Goal: Understand process/instructions: Learn how to perform a task or action

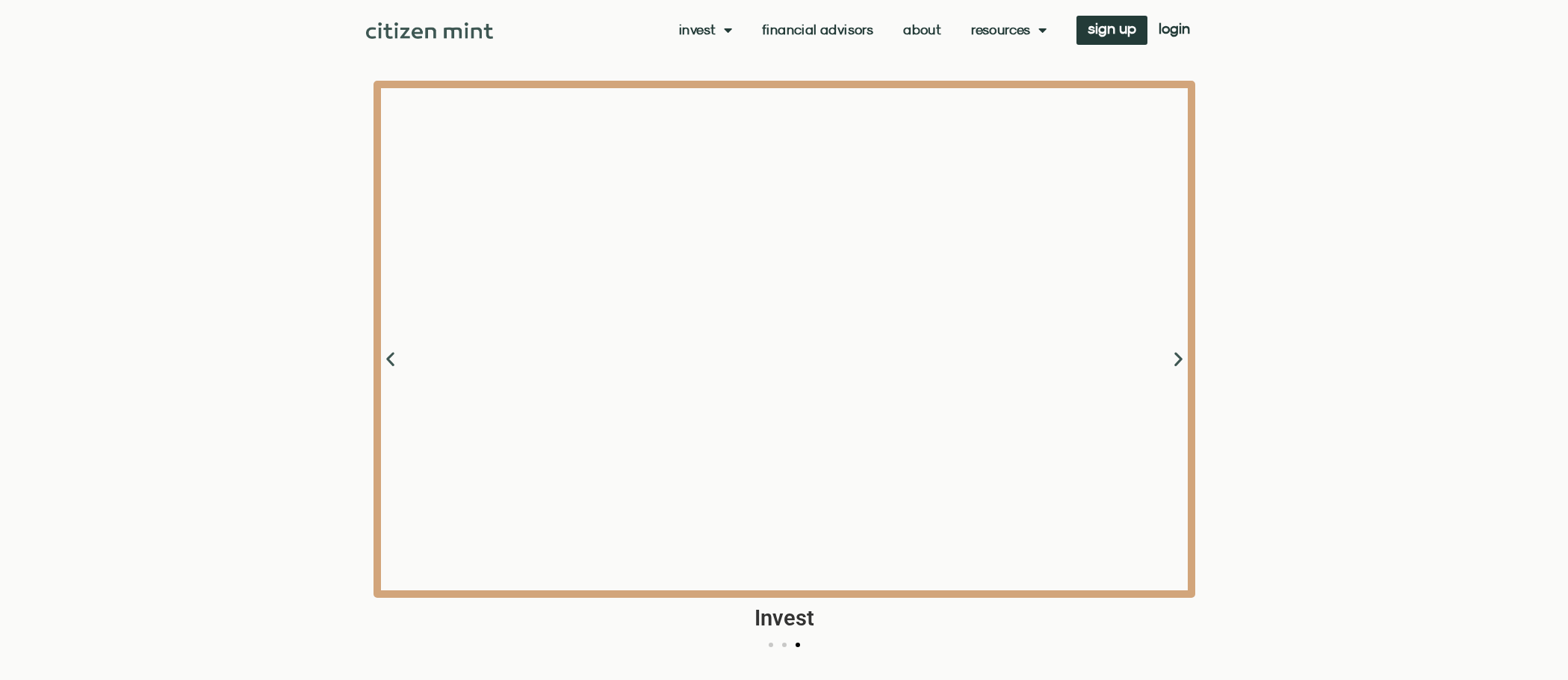
scroll to position [1868, 0]
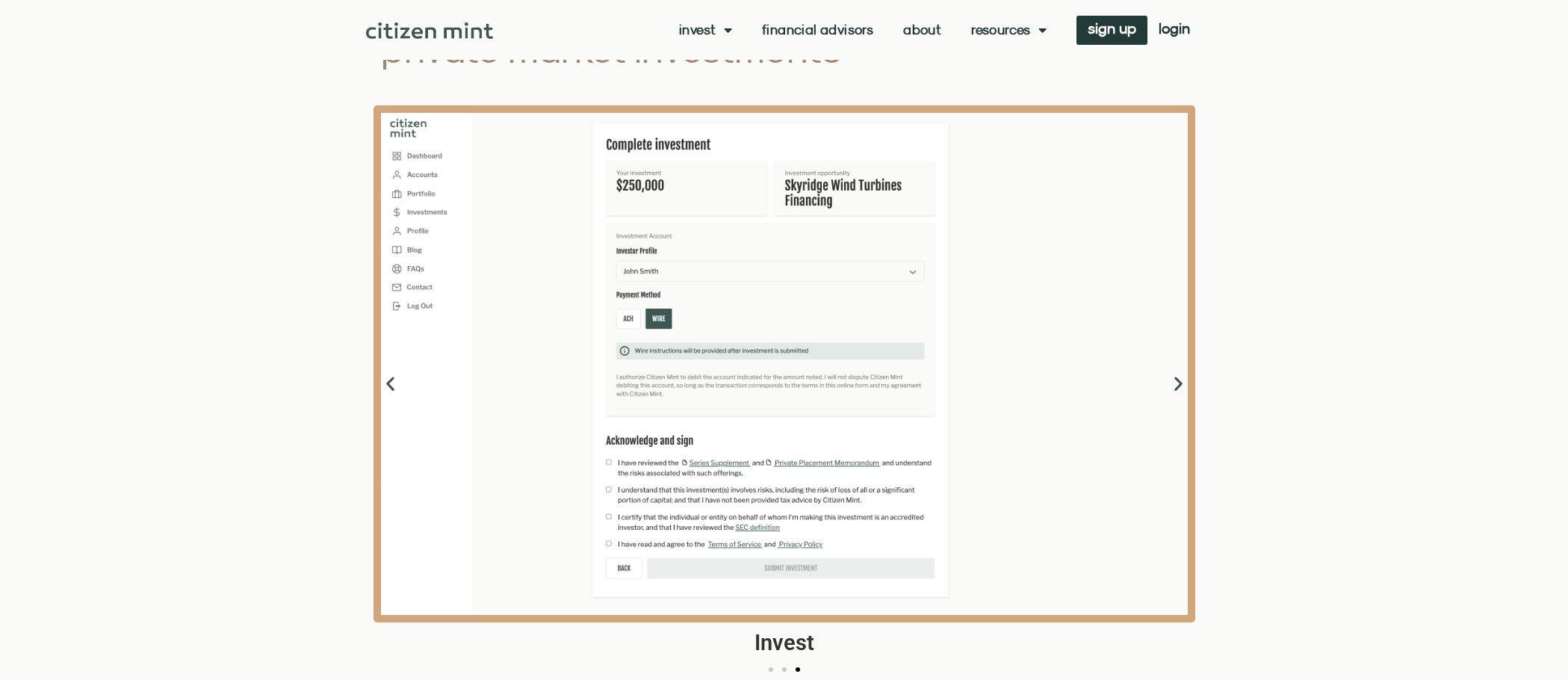
click at [1179, 385] on icon "Next slide" at bounding box center [1178, 383] width 19 height 19
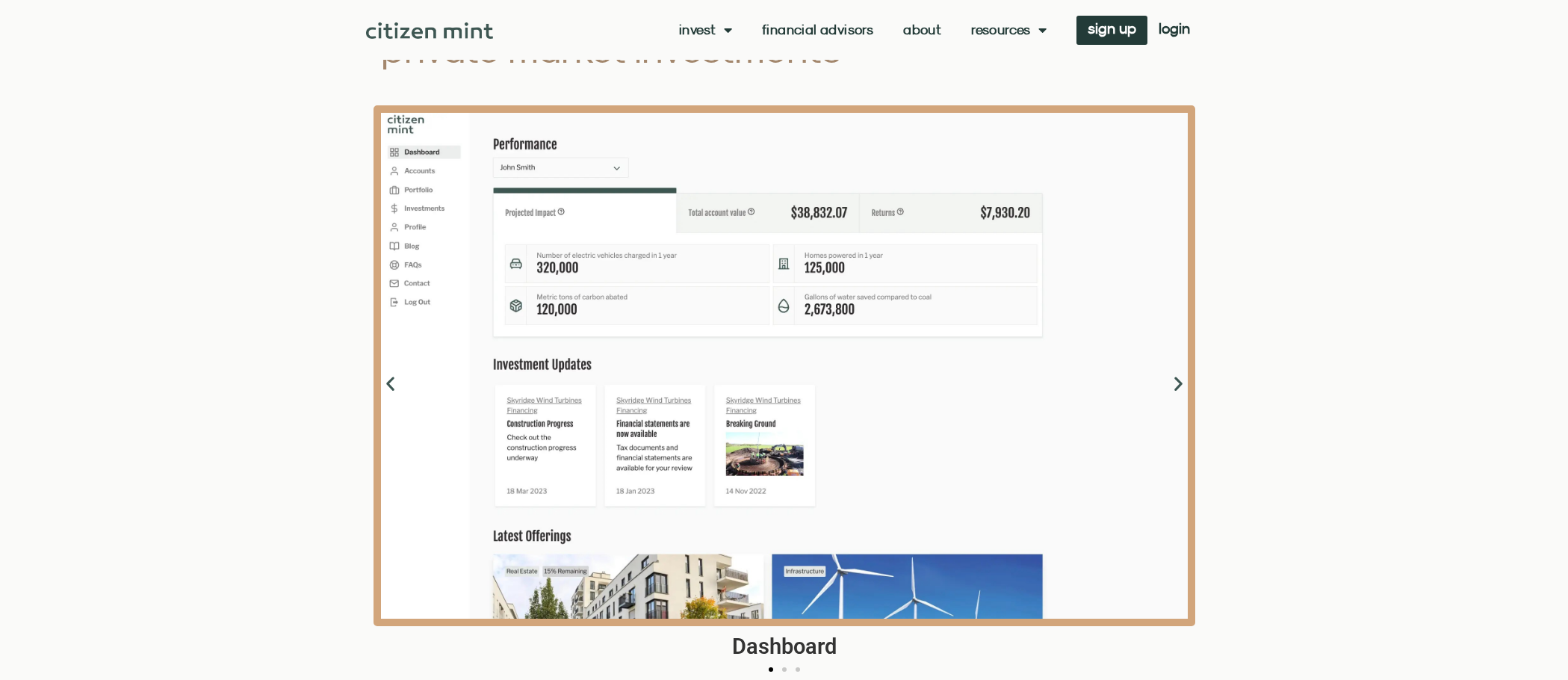
click at [1177, 385] on icon "Next slide" at bounding box center [1178, 383] width 19 height 19
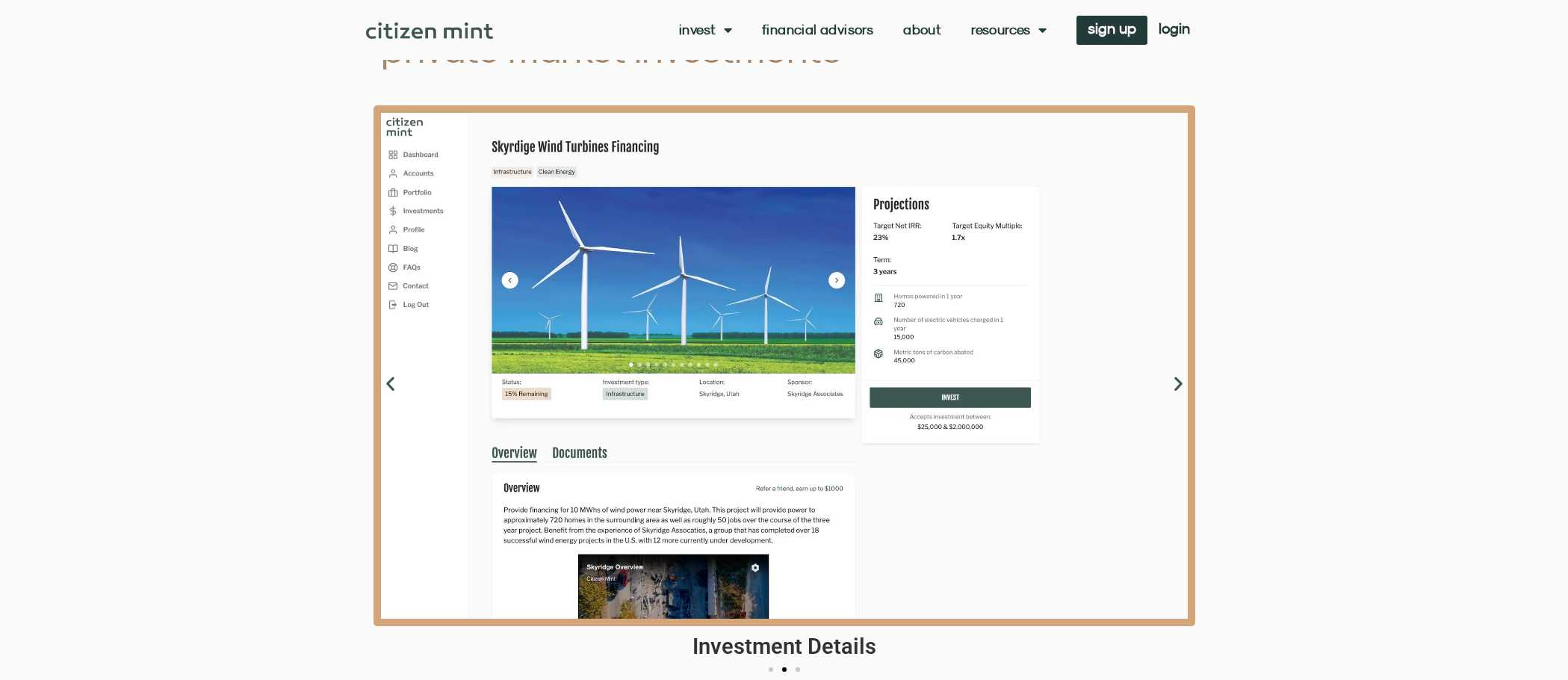
click at [1176, 385] on icon "Next slide" at bounding box center [1178, 383] width 19 height 19
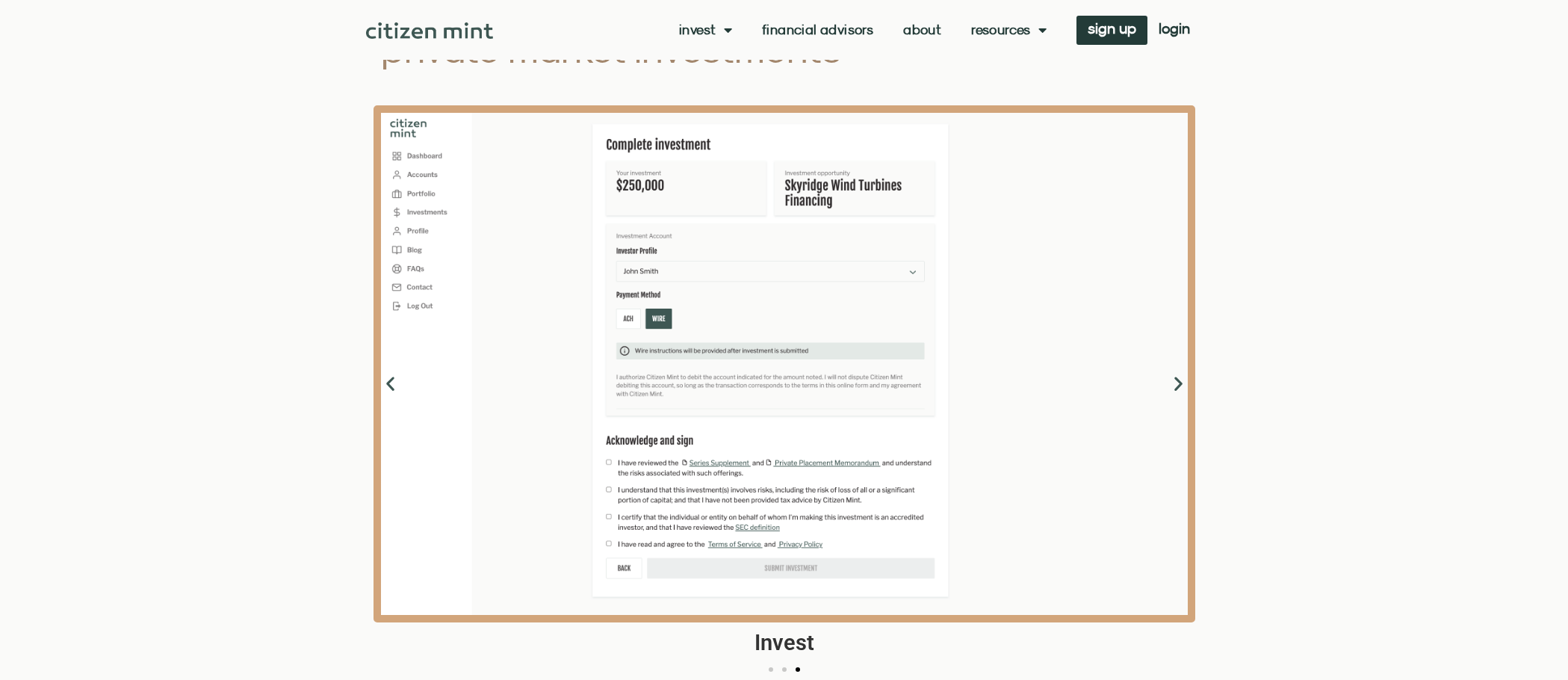
click at [1176, 385] on icon "Next slide" at bounding box center [1178, 383] width 19 height 19
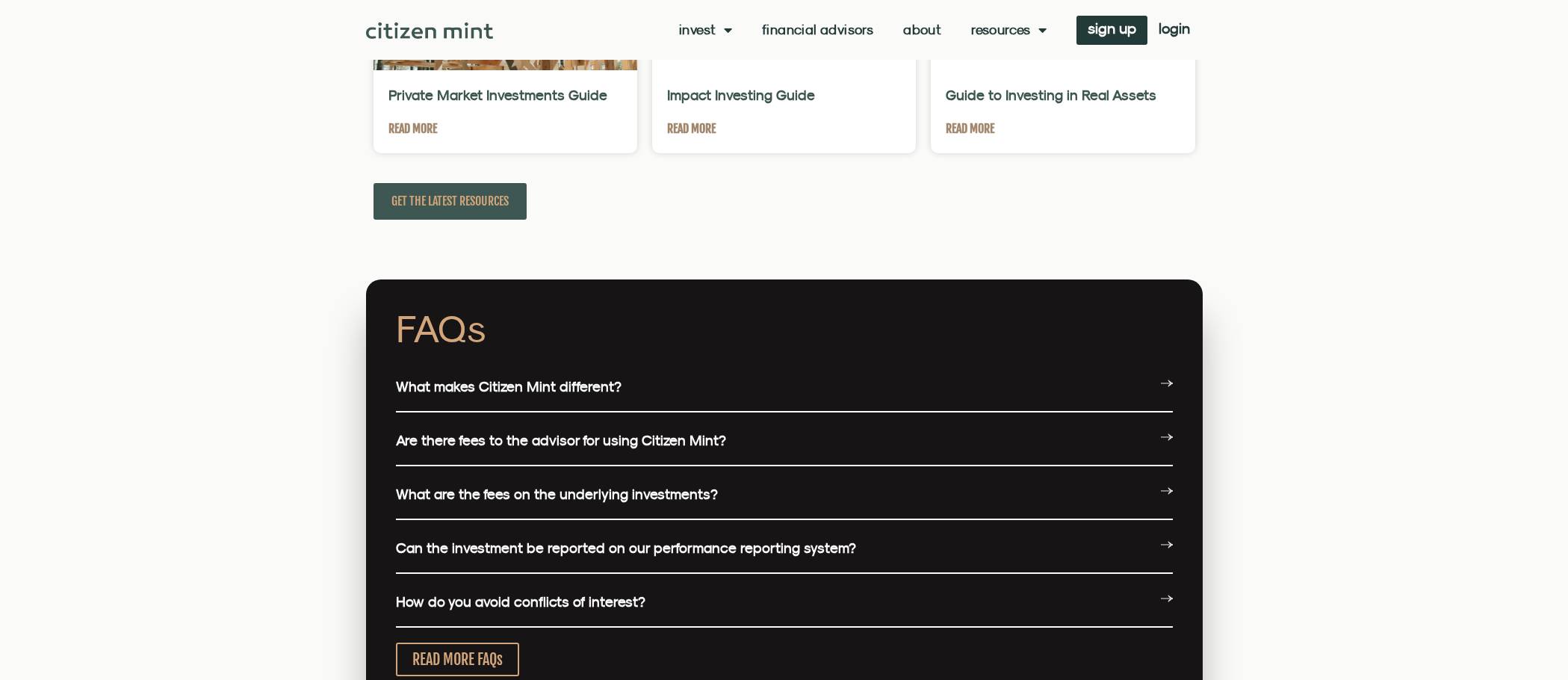
scroll to position [3587, 0]
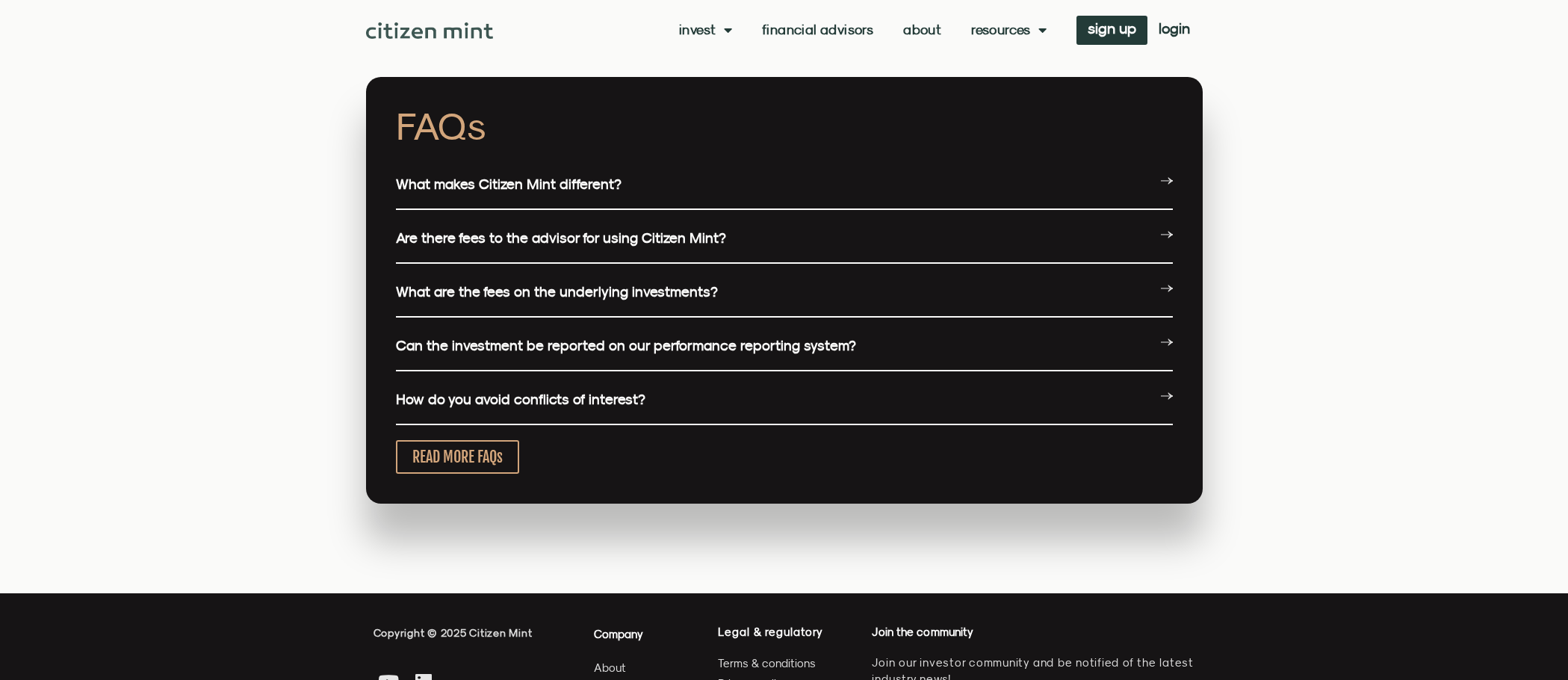
click at [1170, 180] on icon at bounding box center [1170, 179] width 5 height 3
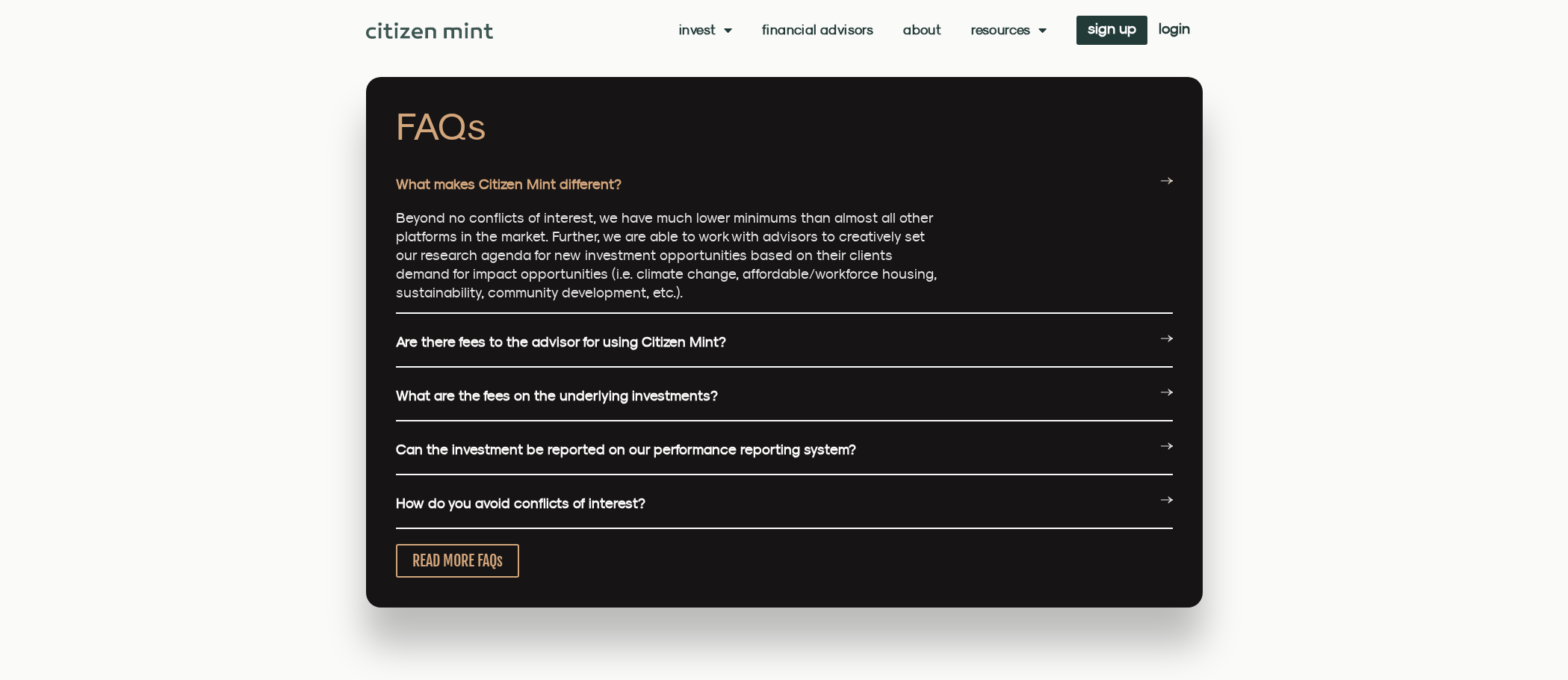
click at [1023, 352] on div "Are there fees to the advisor for using Citizen Mint?" at bounding box center [784, 343] width 777 height 50
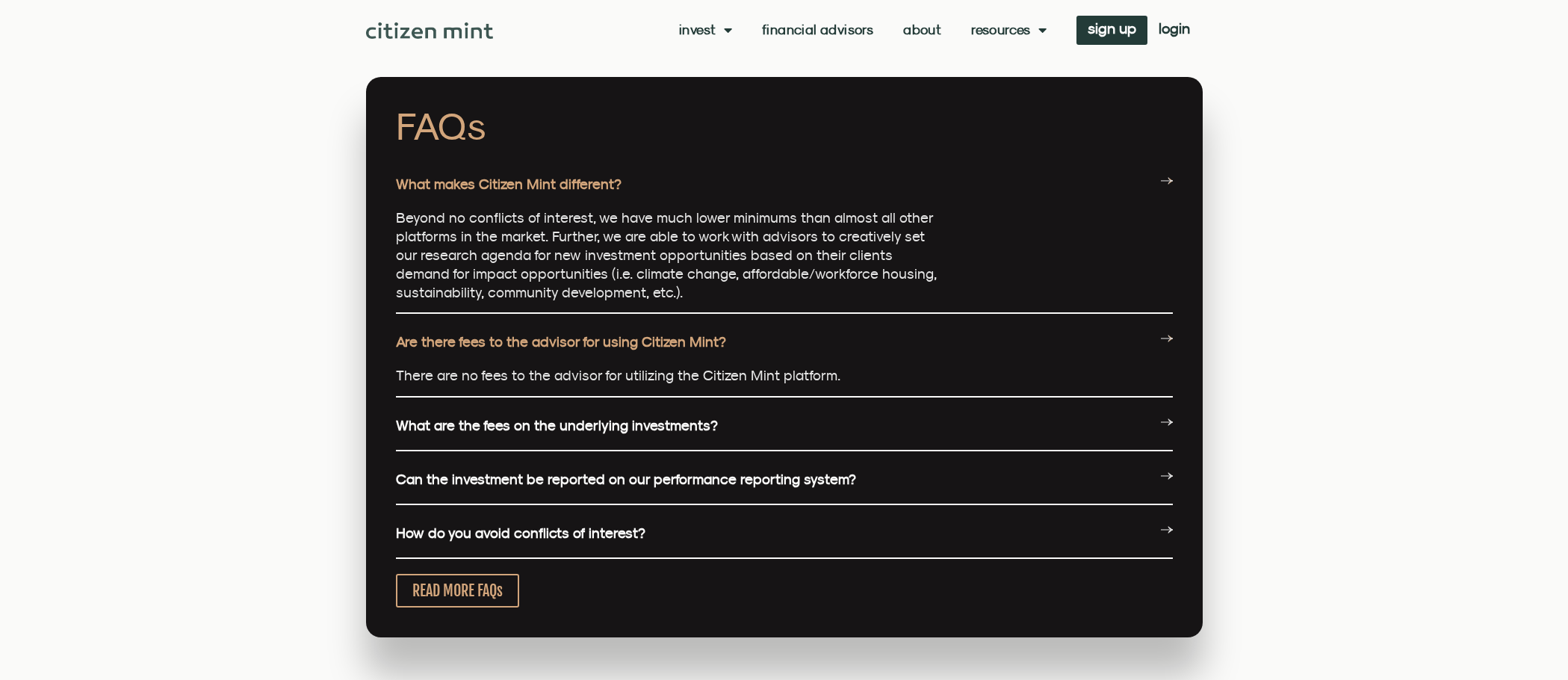
click at [1074, 424] on div "What are the fees on the underlying investments?" at bounding box center [784, 426] width 777 height 50
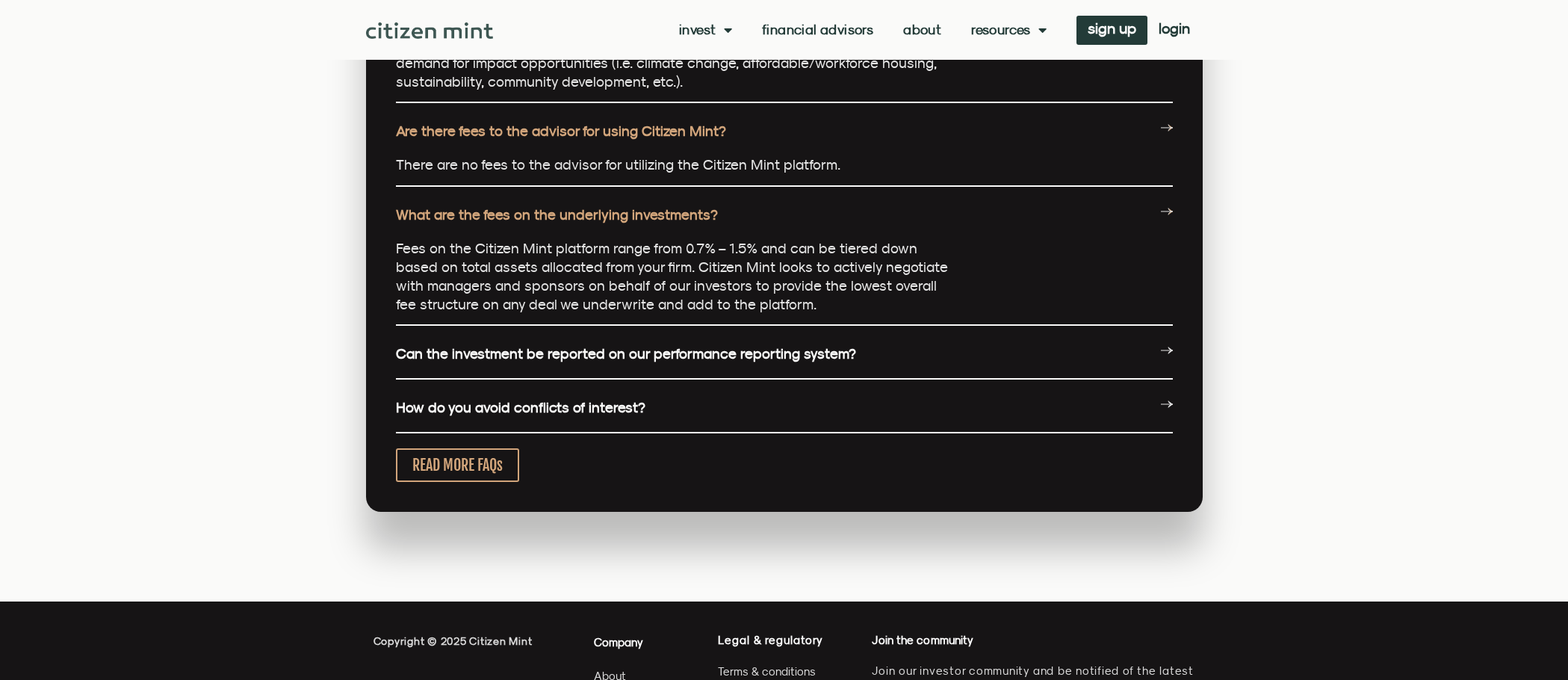
scroll to position [3811, 0]
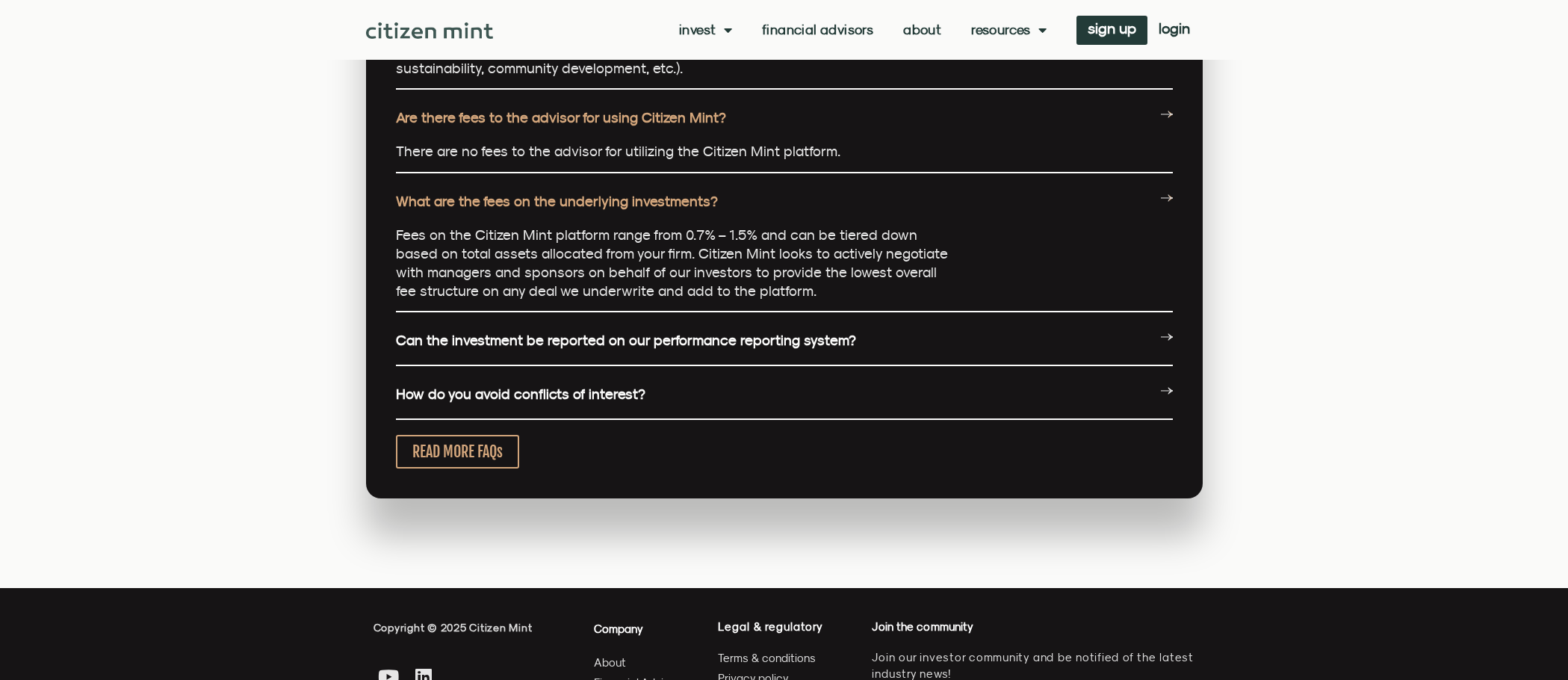
click at [978, 334] on div "Can the investment be reported on our performance reporting system?" at bounding box center [784, 341] width 777 height 50
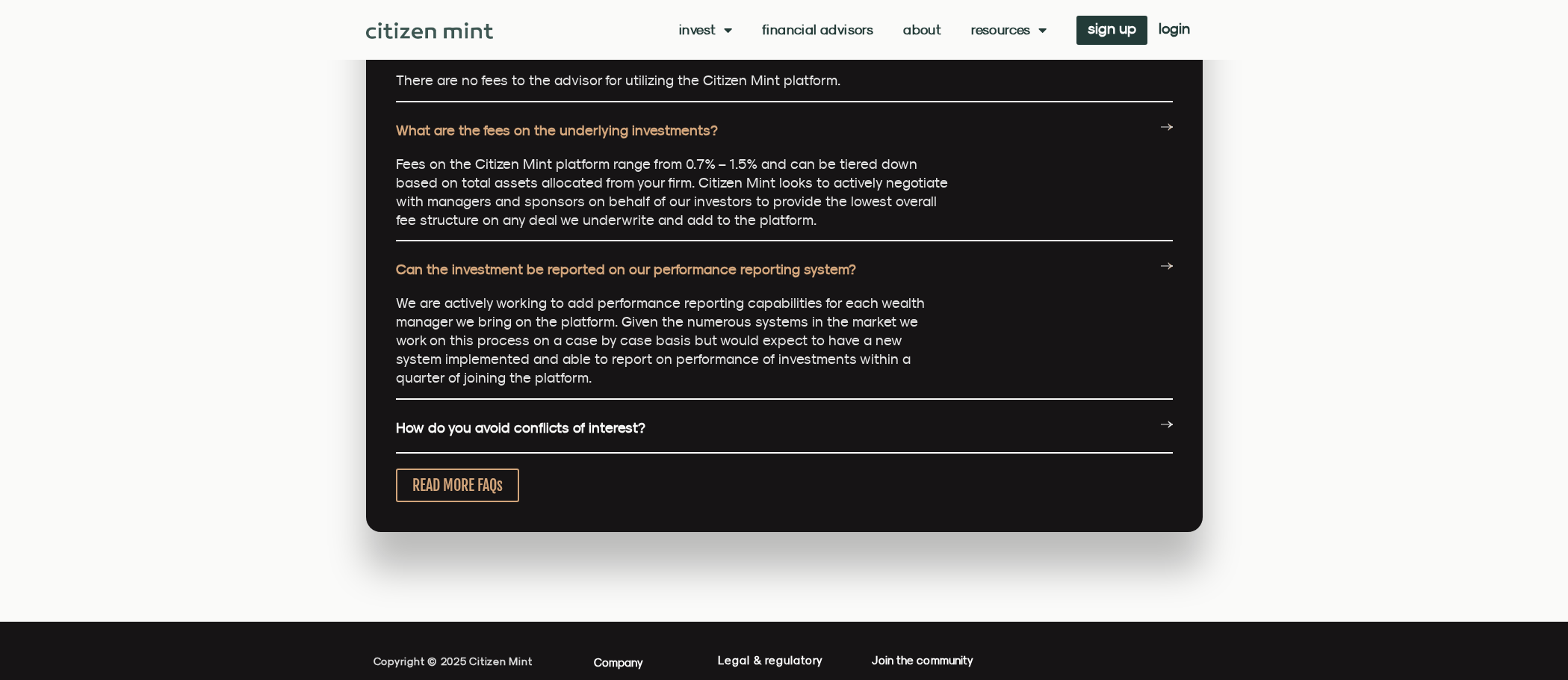
scroll to position [3961, 0]
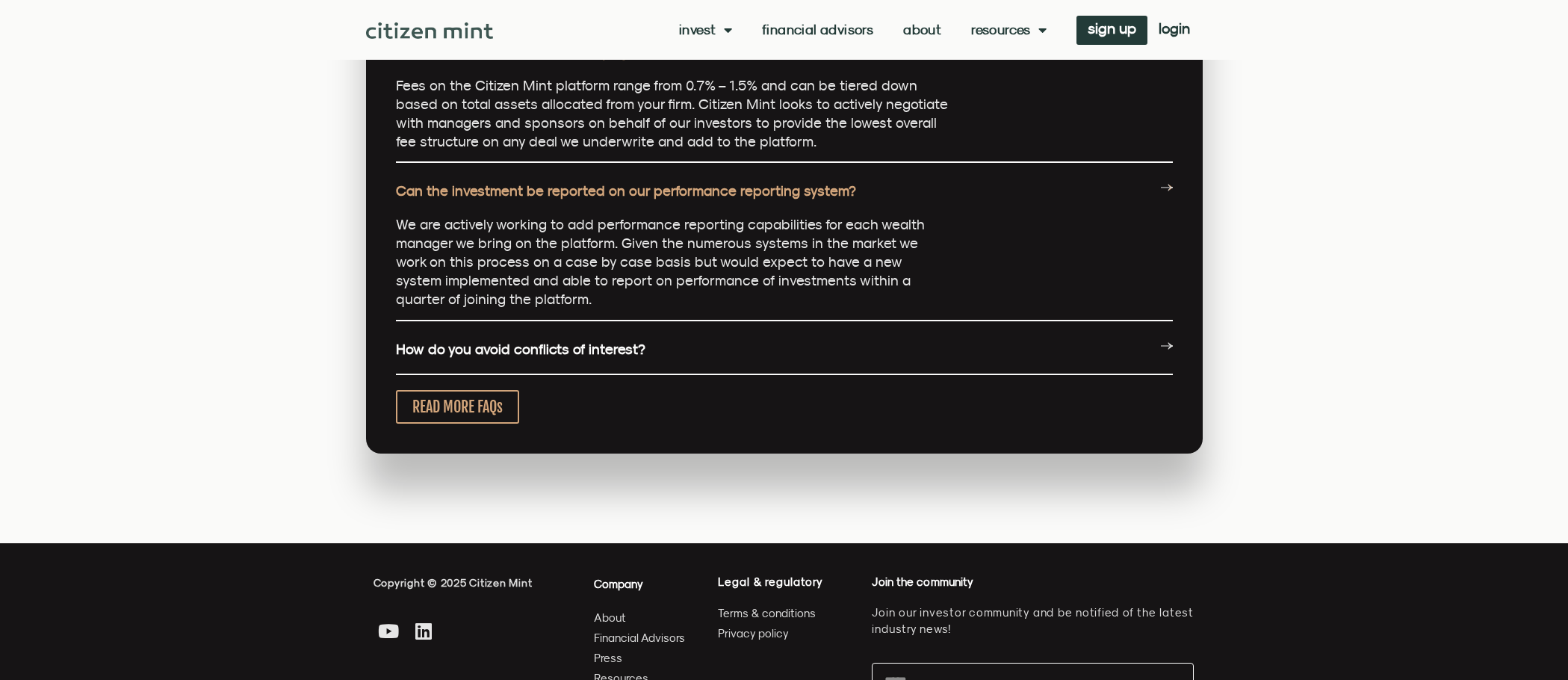
click at [948, 361] on div "How do you avoid conflicts of interest?" at bounding box center [784, 350] width 777 height 50
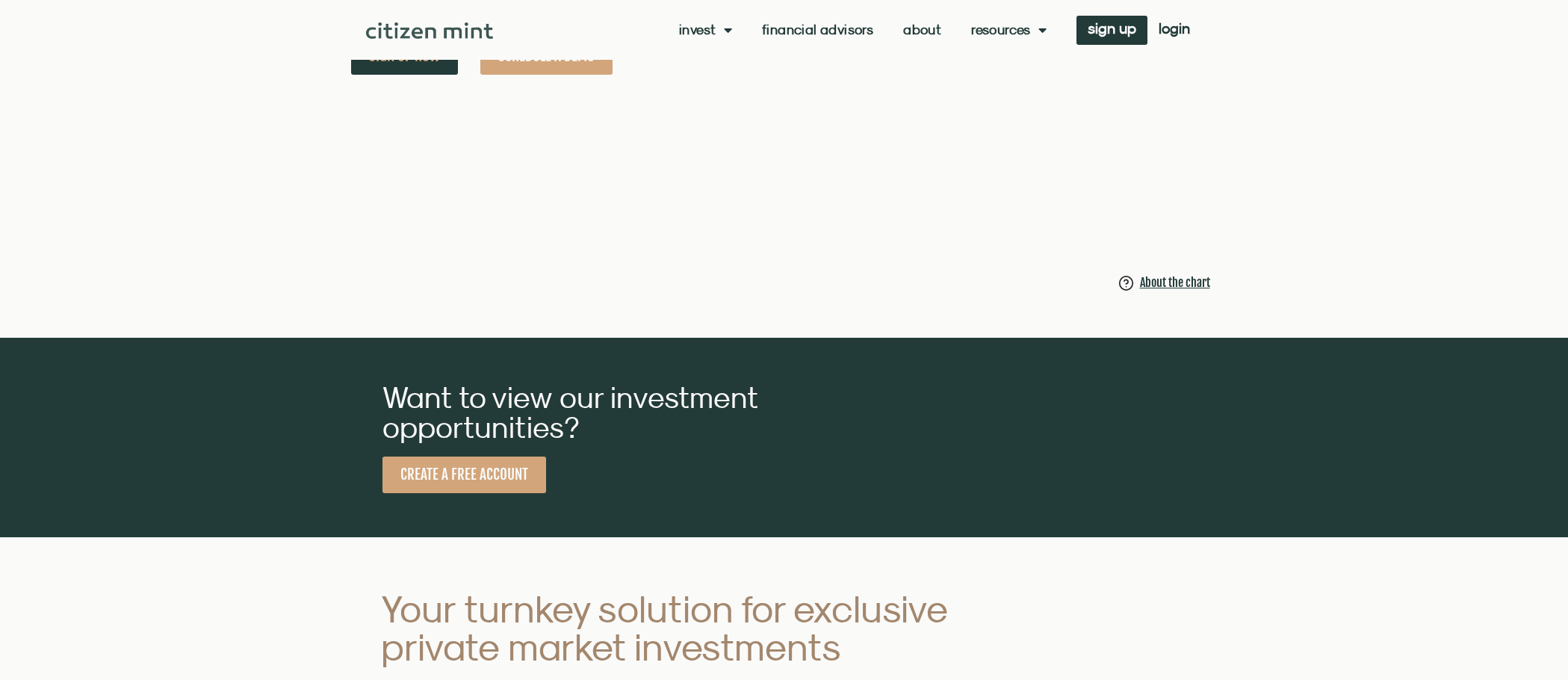
scroll to position [897, 0]
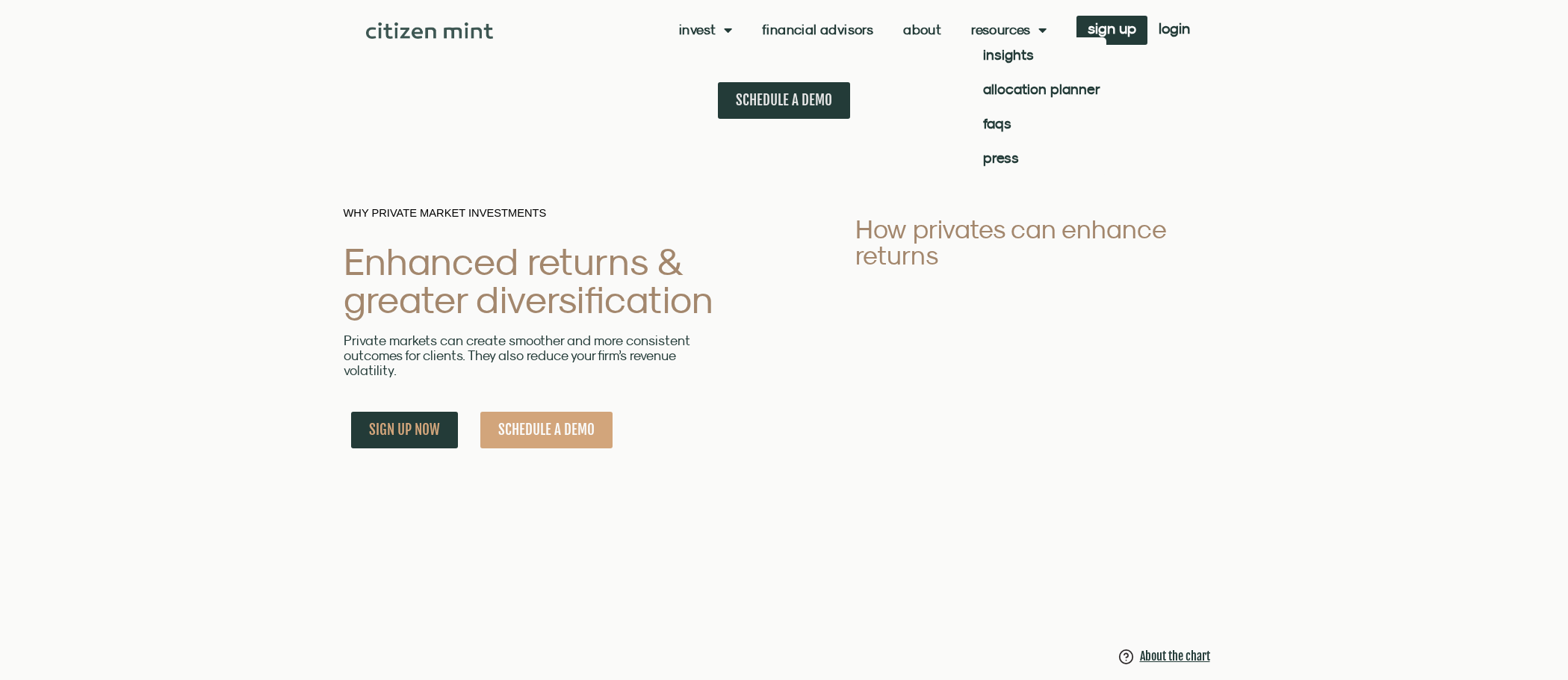
click at [1028, 33] on link "Resources" at bounding box center [1009, 30] width 76 height 15
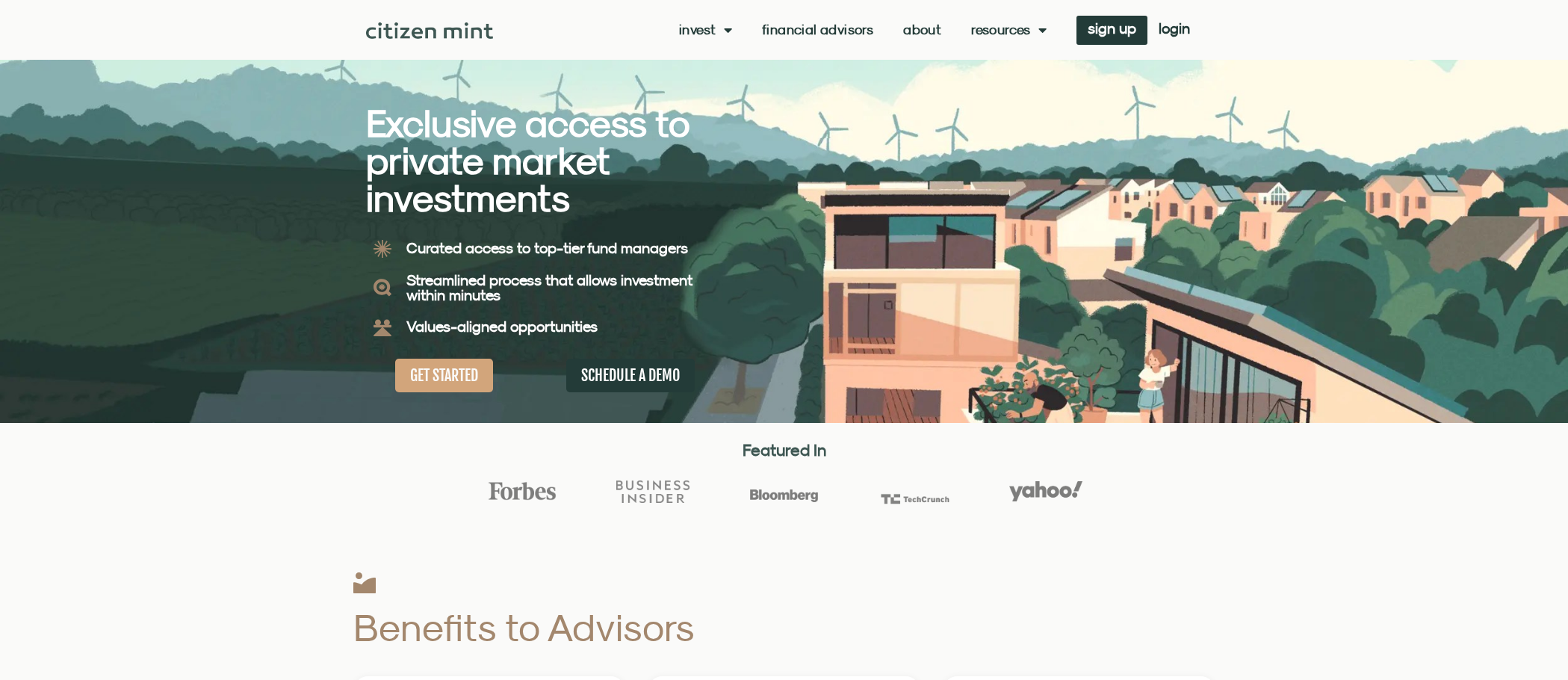
click at [1028, 33] on link "Resources" at bounding box center [1009, 30] width 76 height 15
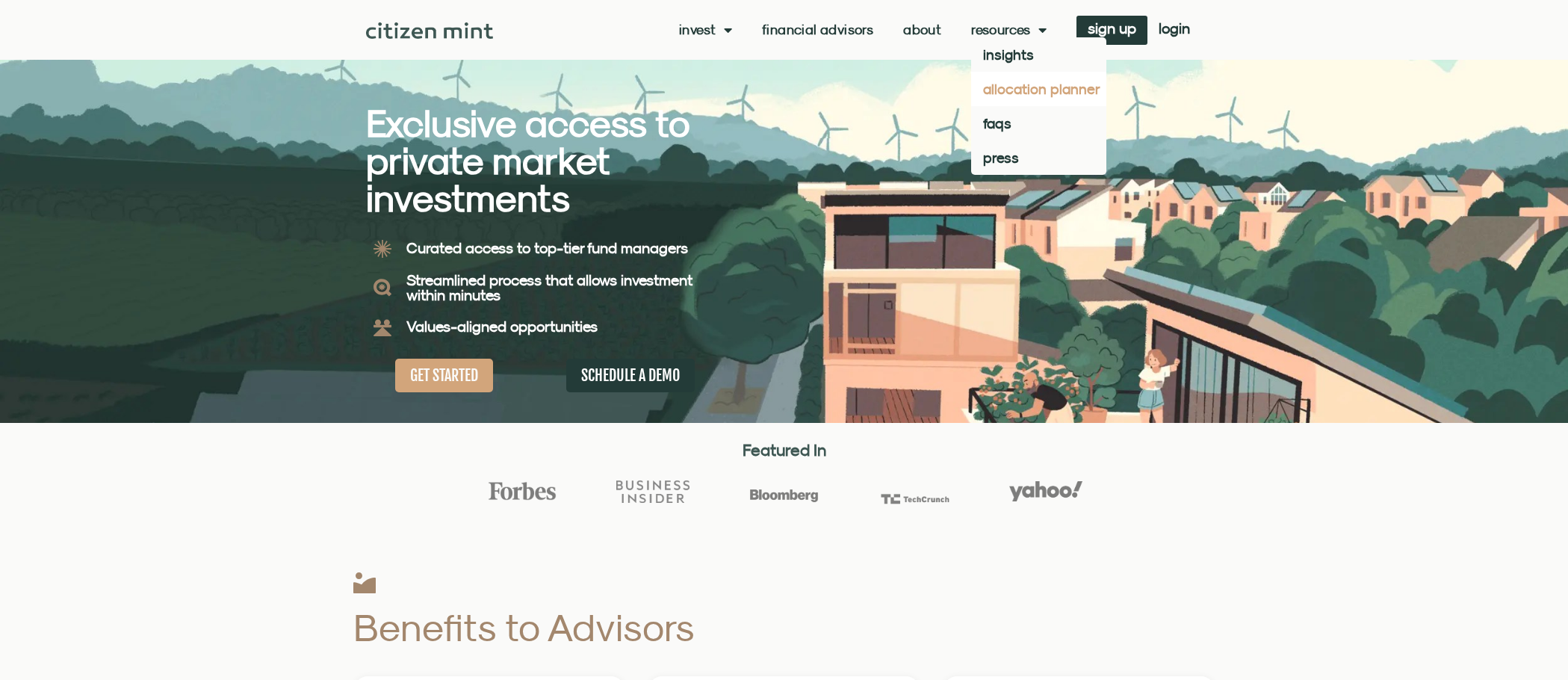
click at [1020, 86] on link "allocation planner" at bounding box center [1039, 89] width 136 height 35
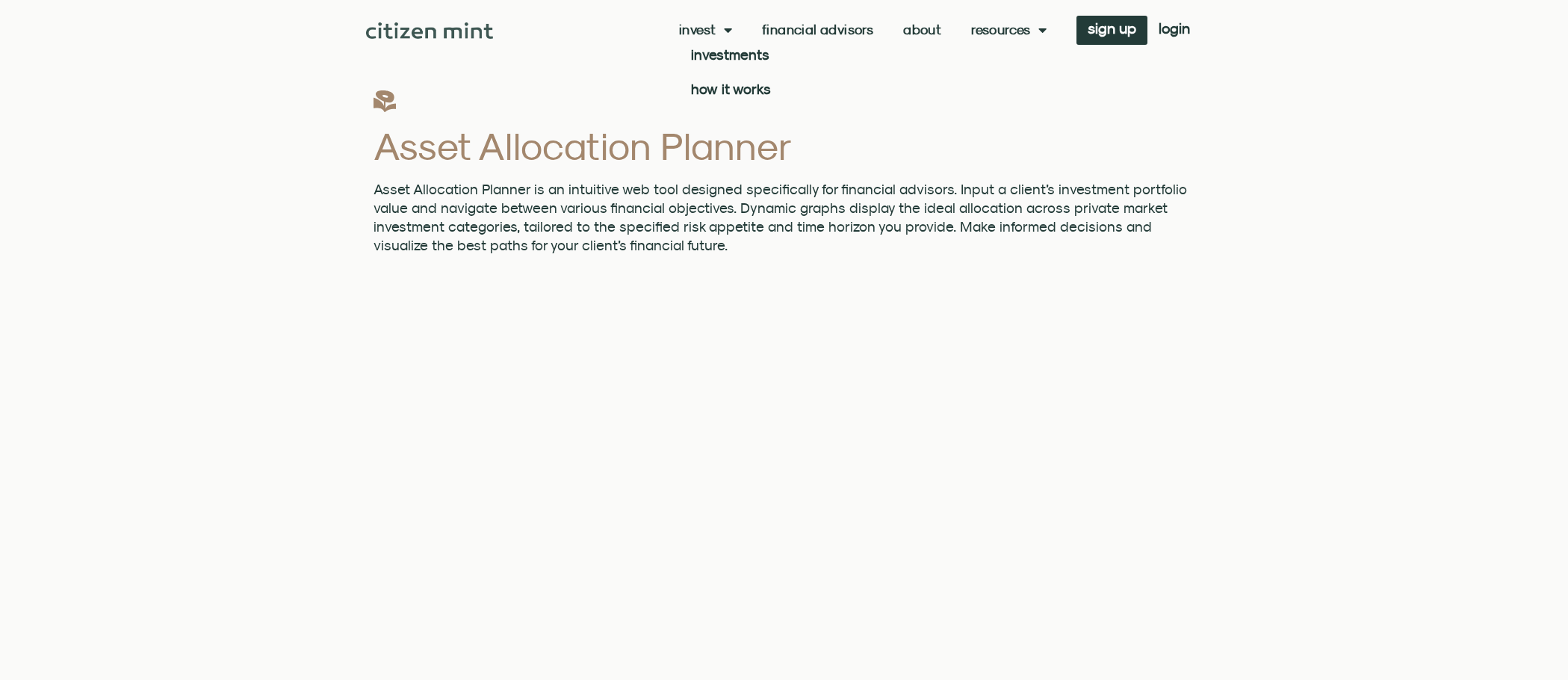
click at [722, 34] on span "Menu" at bounding box center [724, 29] width 15 height 28
click at [736, 90] on link "how it works" at bounding box center [728, 89] width 98 height 35
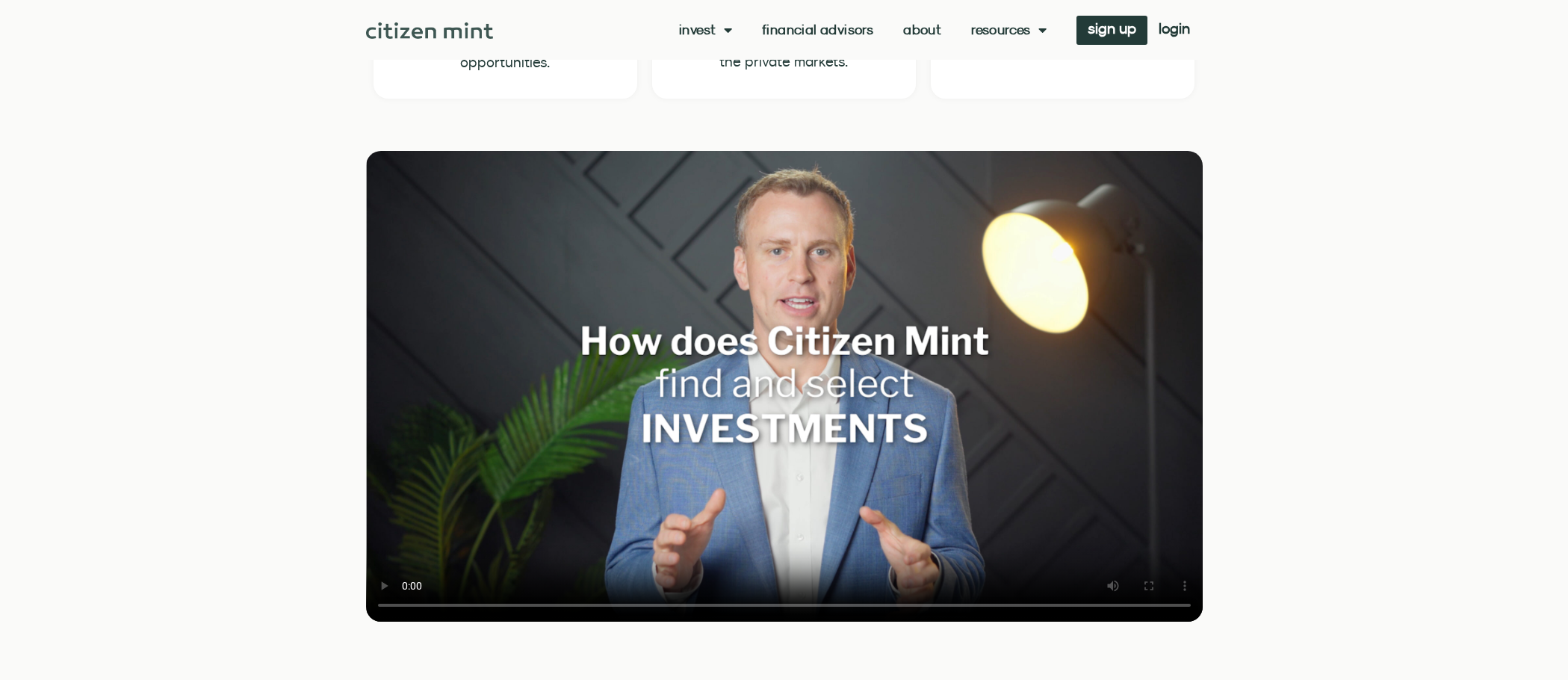
scroll to position [1793, 0]
